Goal: Find specific page/section: Find specific page/section

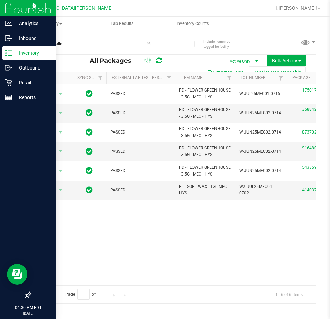
click at [11, 53] on icon at bounding box center [8, 53] width 7 height 7
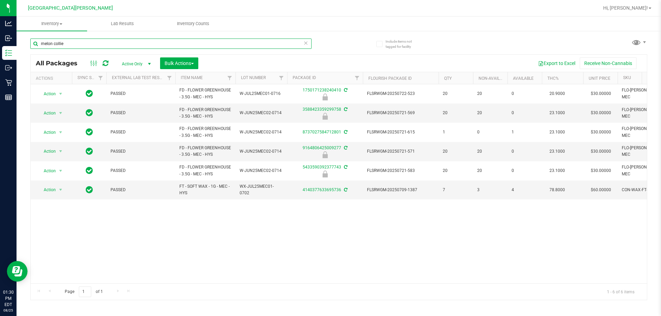
click at [91, 45] on input "melon collie" at bounding box center [170, 44] width 281 height 10
type input "m"
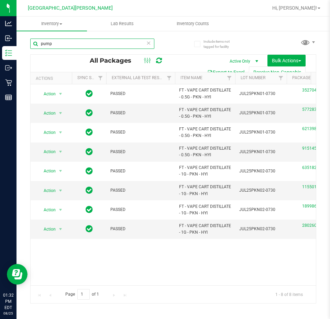
type input "pump"
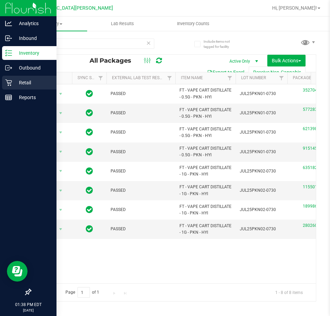
click at [26, 83] on p "Retail" at bounding box center [32, 82] width 41 height 8
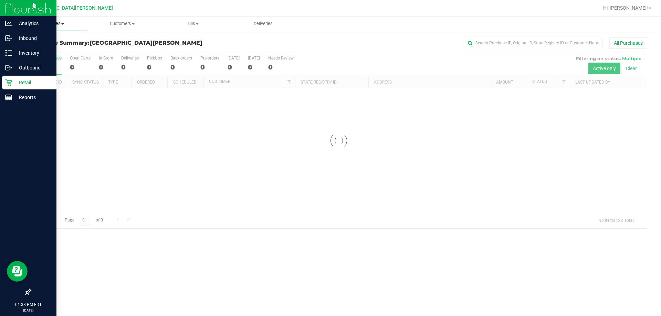
click at [55, 19] on uib-tab-heading "Purchases Summary of purchases Fulfillment All purchases" at bounding box center [52, 24] width 71 height 14
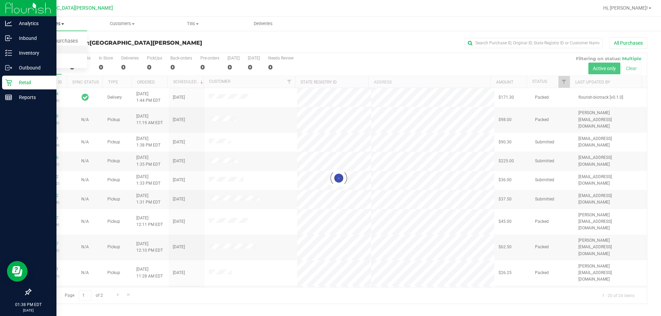
click at [44, 48] on span "Fulfillment" at bounding box center [38, 50] width 43 height 6
